Goal: Find specific fact: Find specific fact

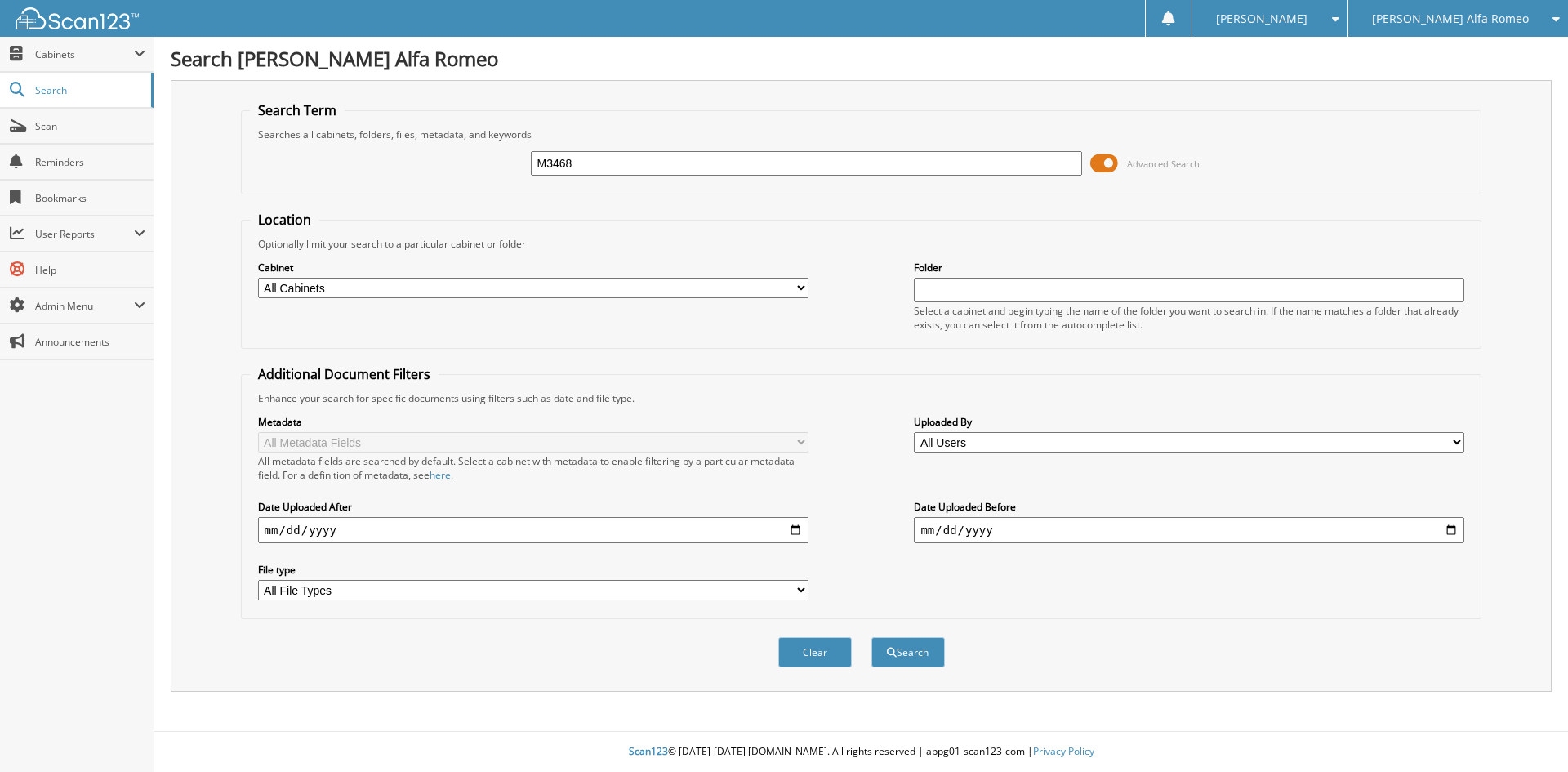
type input "M3468"
click at [872, 637] on button "Search" at bounding box center [908, 652] width 74 height 30
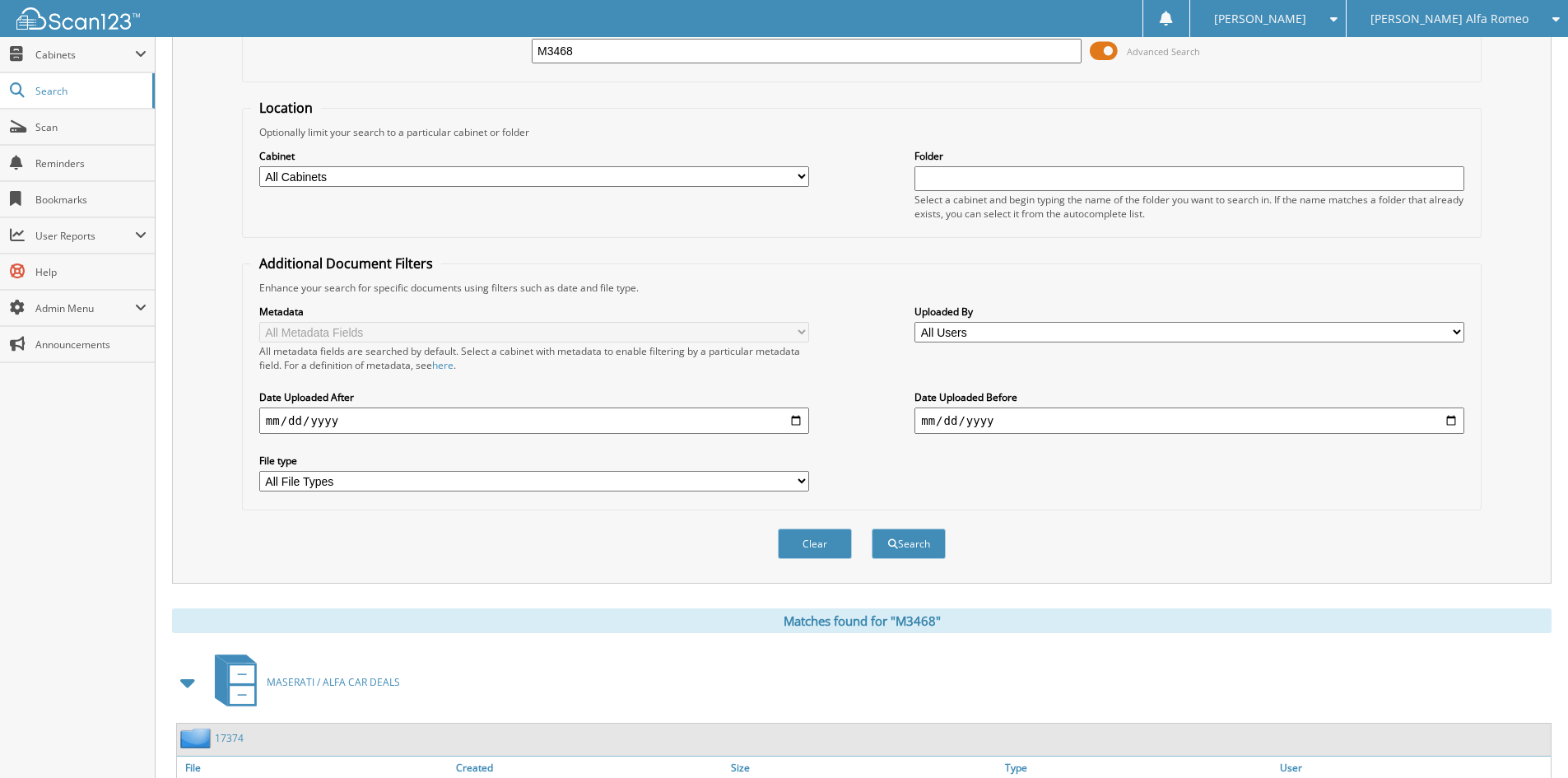
scroll to position [270, 0]
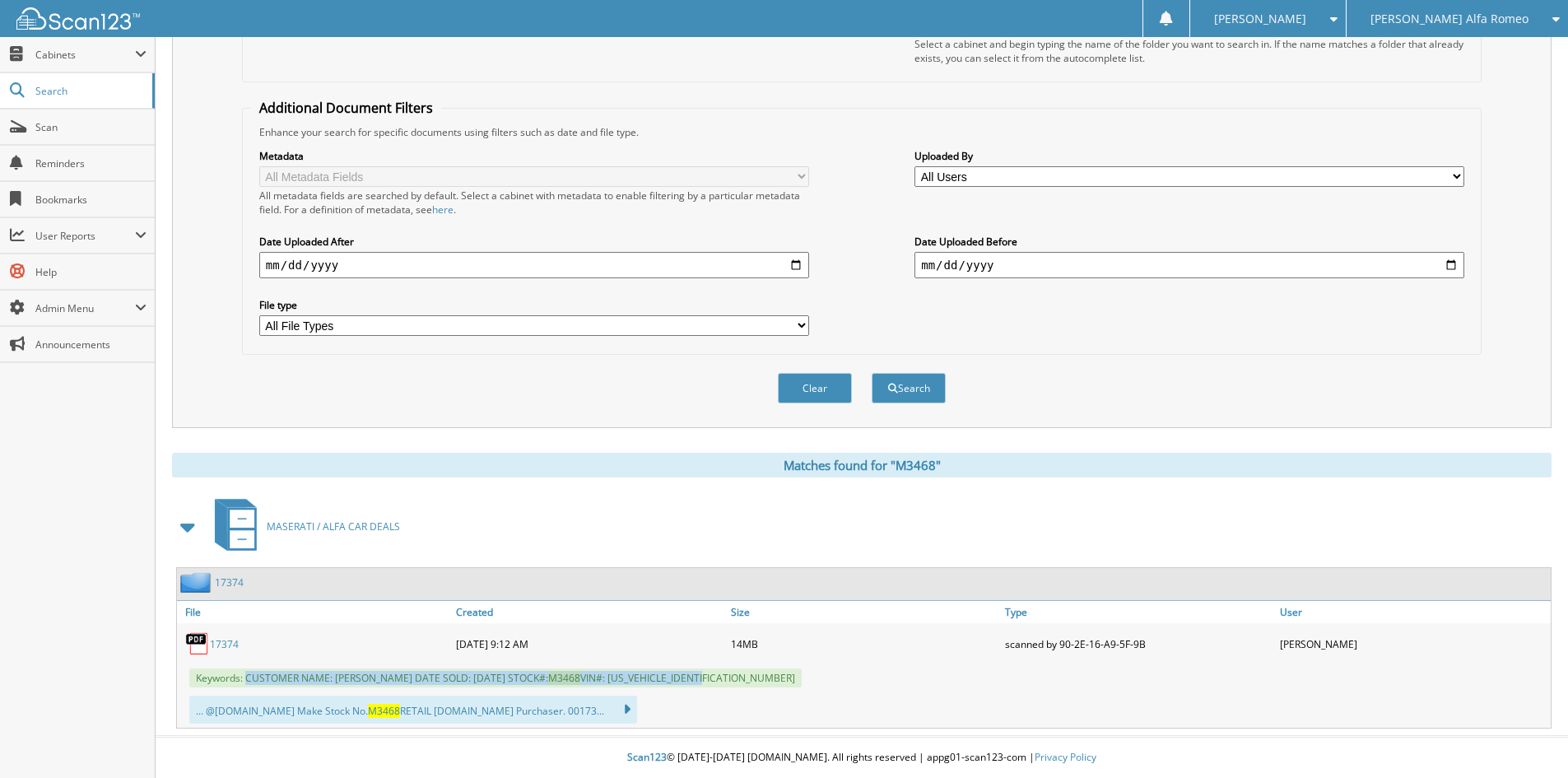
drag, startPoint x: 245, startPoint y: 679, endPoint x: 731, endPoint y: 676, distance: 486.0
click at [731, 676] on div "Keywords: CUSTOMER NAME: [PERSON_NAME] DATE SOLD: [DATE] STOCK#: M3468 VIN#: [U…" at bounding box center [864, 678] width 1374 height 28
copy span "CUSTOMER NAME: [PERSON_NAME] DATE SOLD: [DATE] STOCK#: M3468 VIN#: [US_VEHICLE_…"
click at [95, 52] on span "Cabinets" at bounding box center [85, 54] width 100 height 14
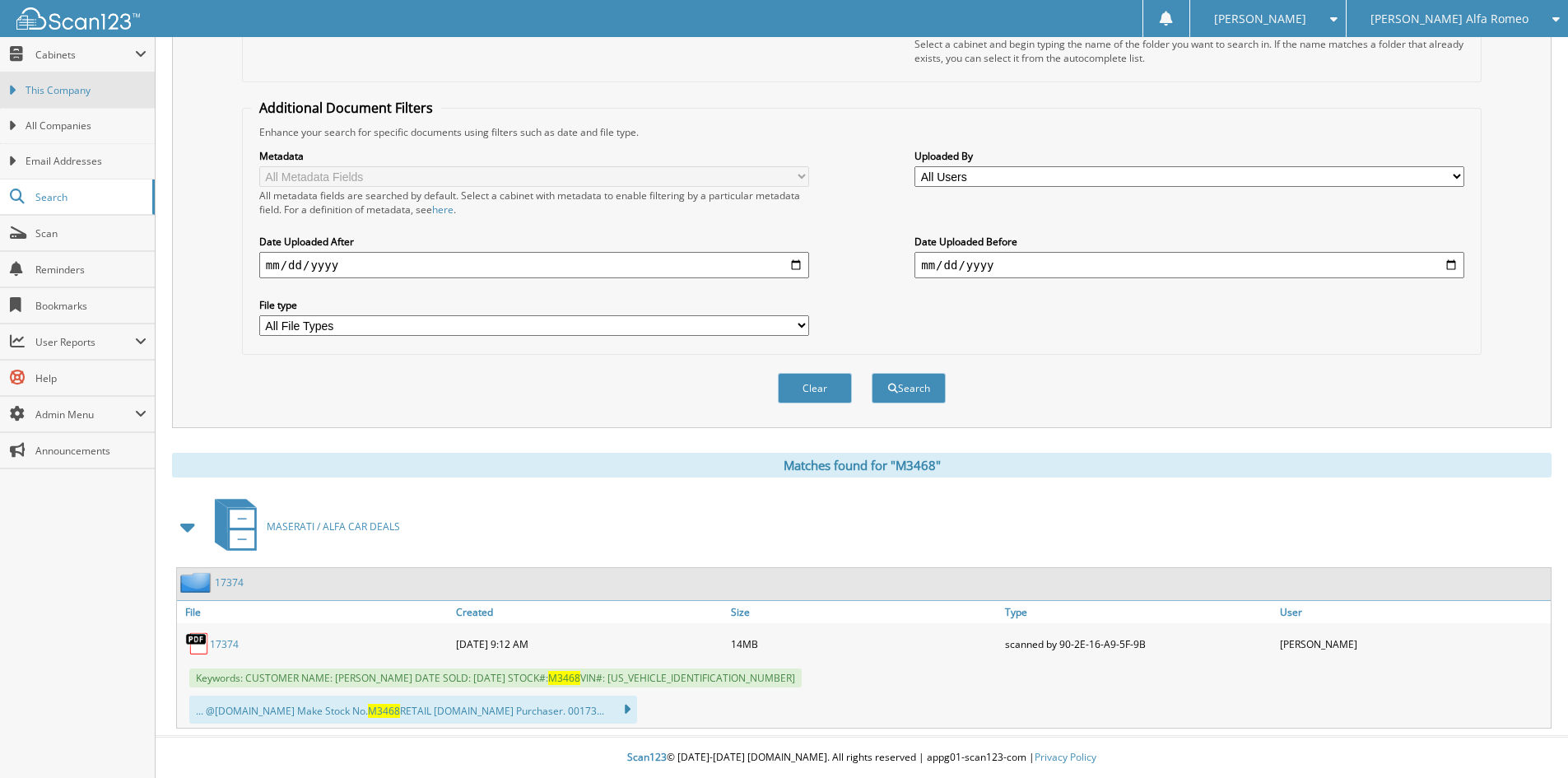
click at [97, 85] on span "This Company" at bounding box center [86, 91] width 121 height 15
